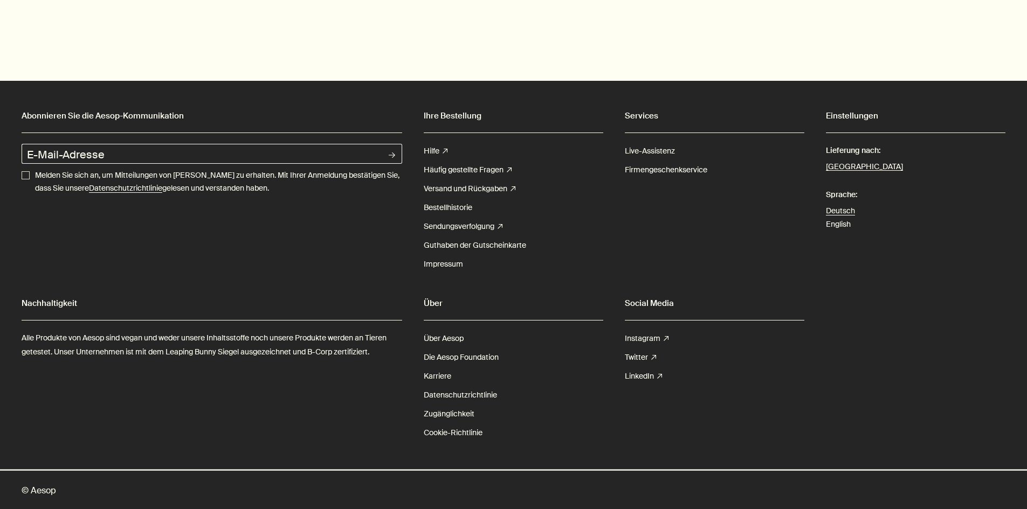
scroll to position [4032, 0]
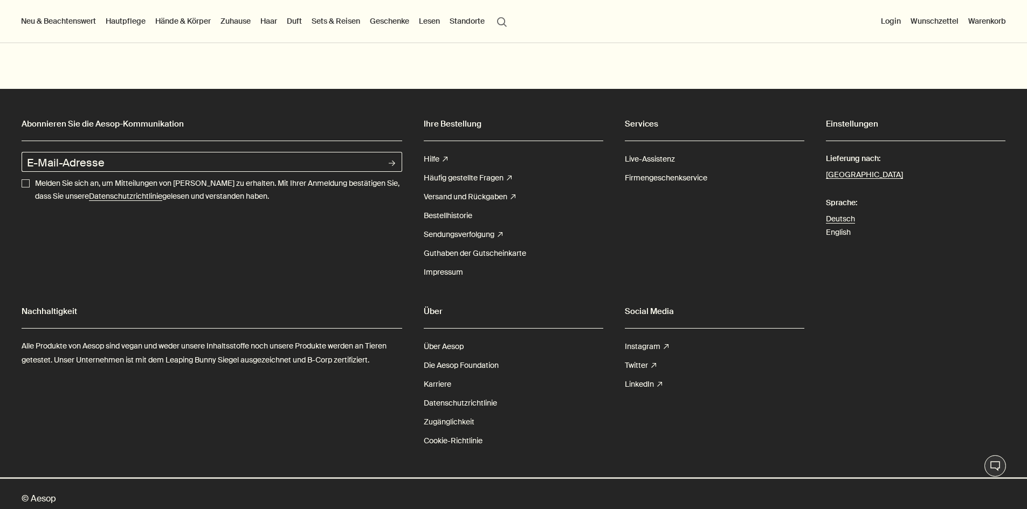
click at [444, 426] on link "Zugänglichkeit" at bounding box center [449, 422] width 51 height 19
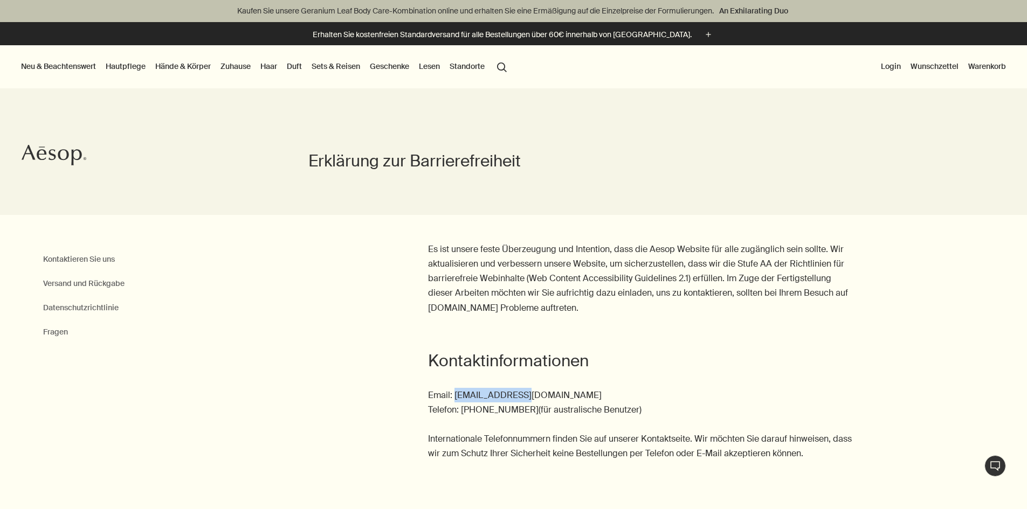
drag, startPoint x: 453, startPoint y: 397, endPoint x: 530, endPoint y: 394, distance: 76.6
click at [530, 394] on p "Email: [EMAIL_ADDRESS][DOMAIN_NAME] Telefon: [PHONE_NUMBER](für australische Be…" at bounding box center [642, 424] width 428 height 73
copy p "[EMAIL_ADDRESS][DOMAIN_NAME]"
